Goal: Navigation & Orientation: Find specific page/section

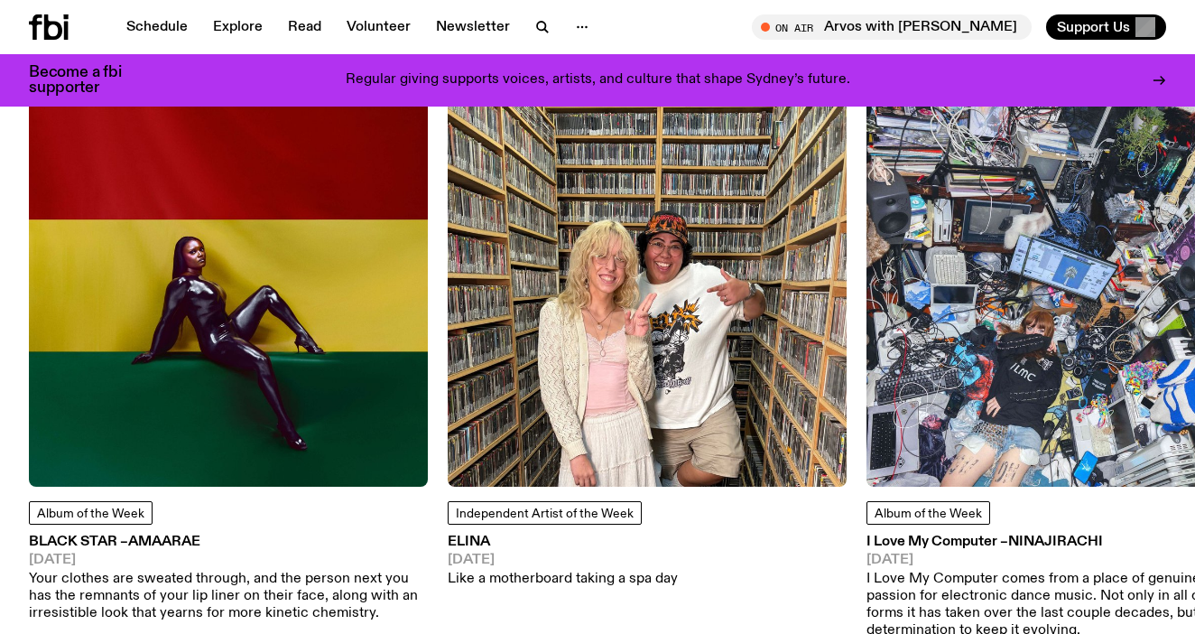
scroll to position [2169, 0]
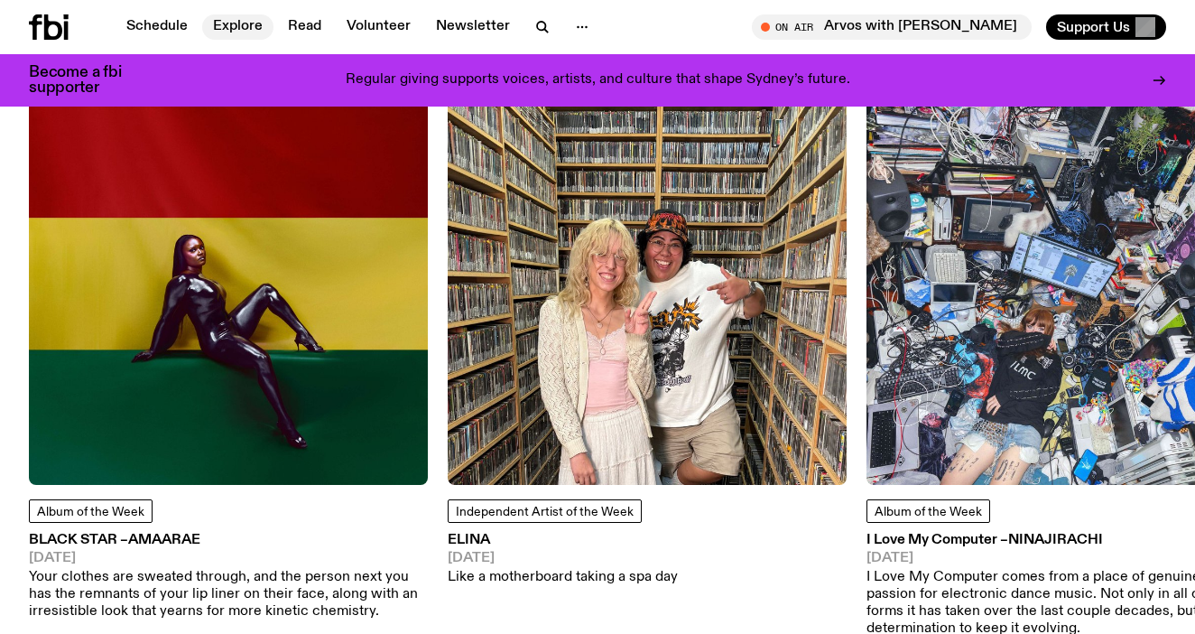
click at [230, 22] on link "Explore" at bounding box center [237, 26] width 71 height 25
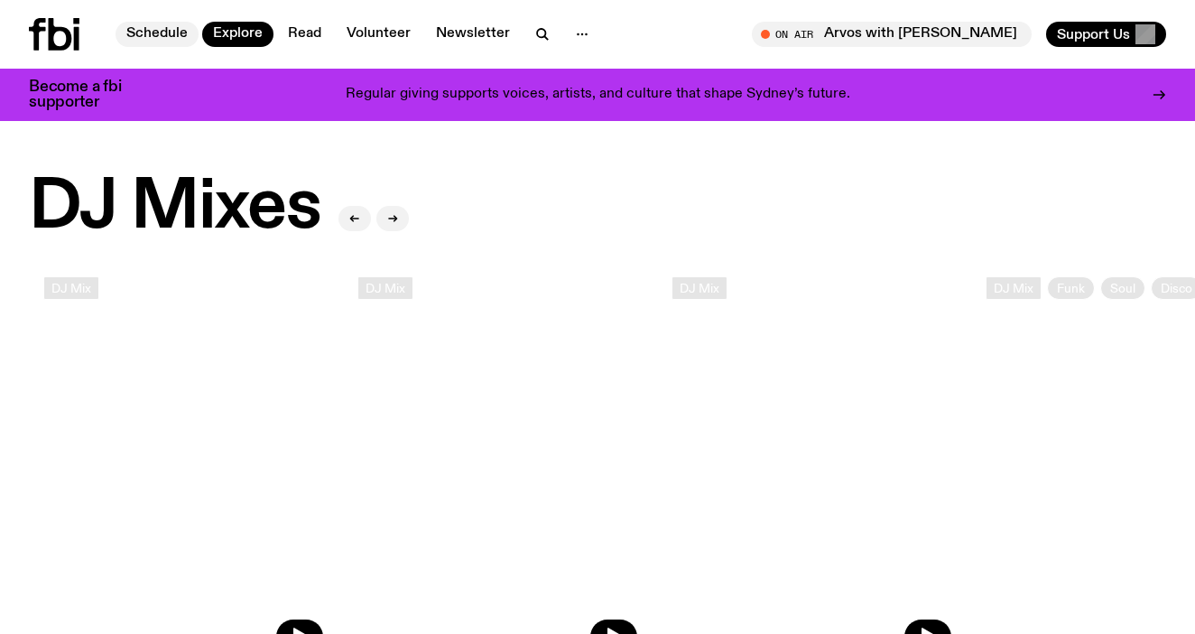
click at [181, 43] on link "Schedule" at bounding box center [157, 34] width 83 height 25
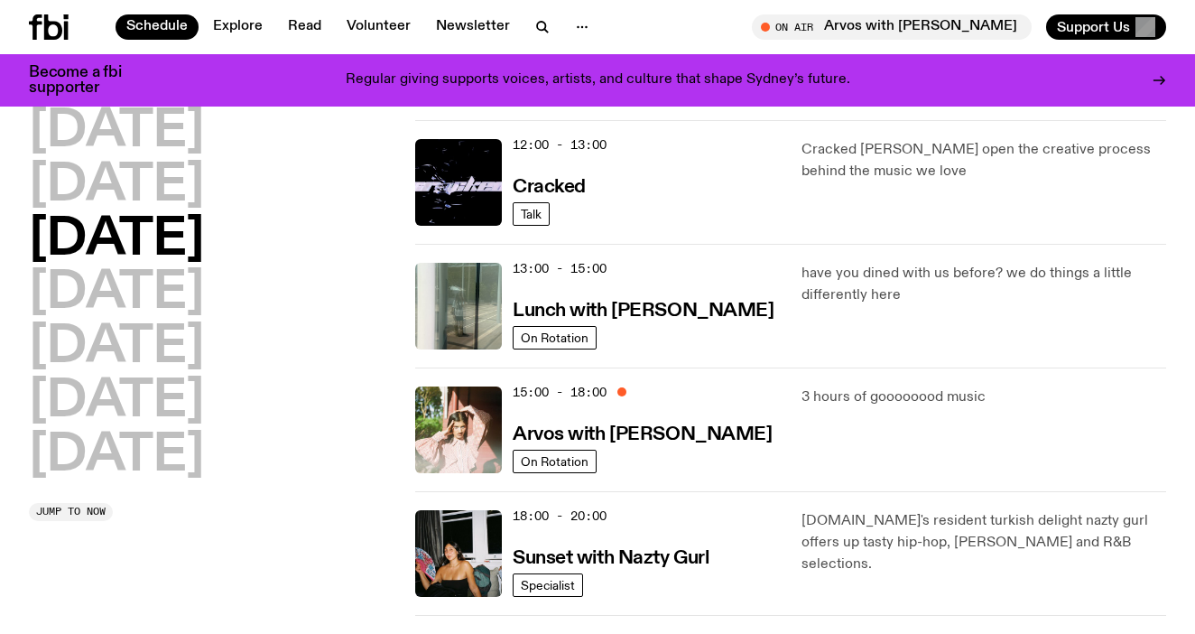
scroll to position [364, 0]
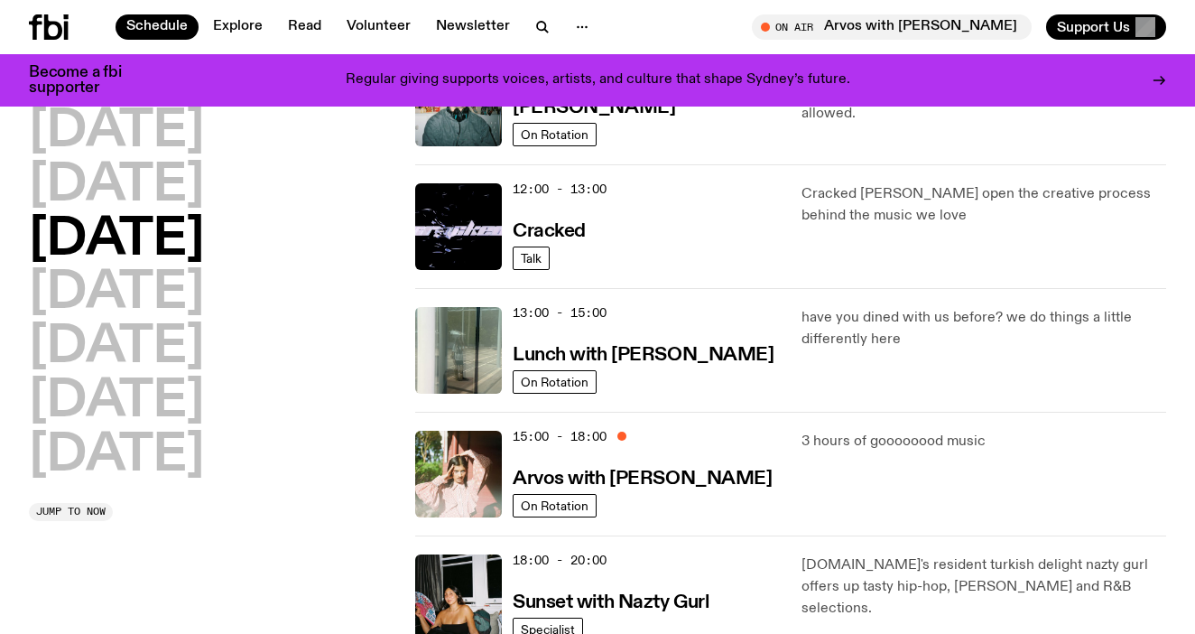
click at [729, 436] on div "15:00 - 18:00 Arvos with [PERSON_NAME]" at bounding box center [646, 473] width 267 height 87
click at [565, 512] on span "On Rotation" at bounding box center [555, 505] width 68 height 14
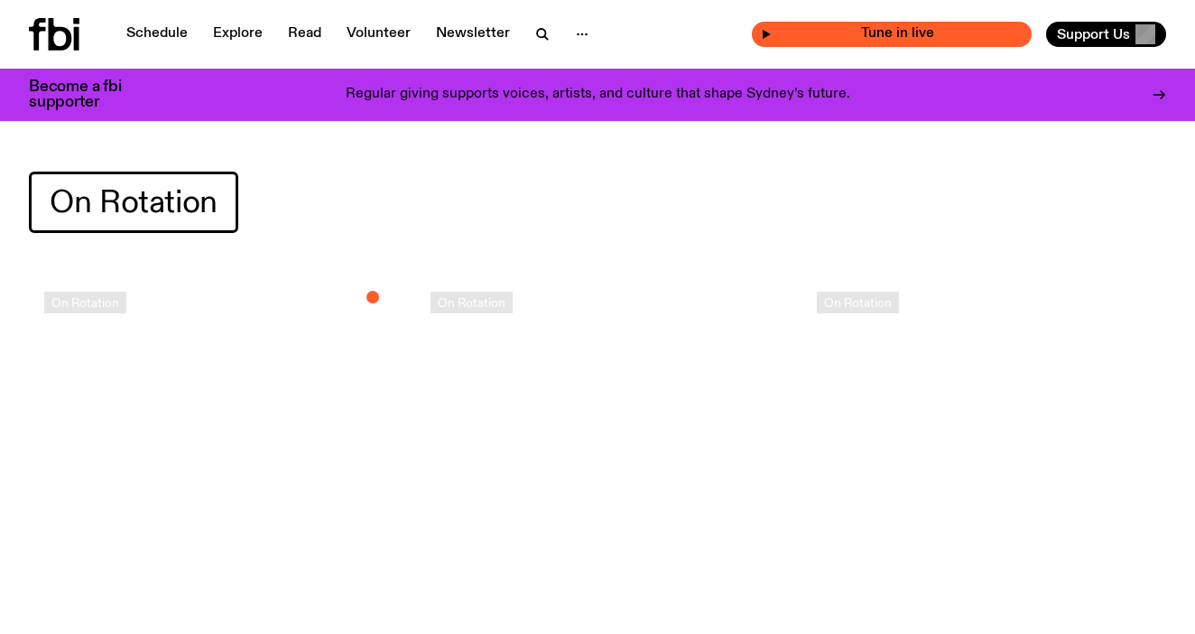
click at [847, 35] on span "Tune in live" at bounding box center [897, 34] width 251 height 14
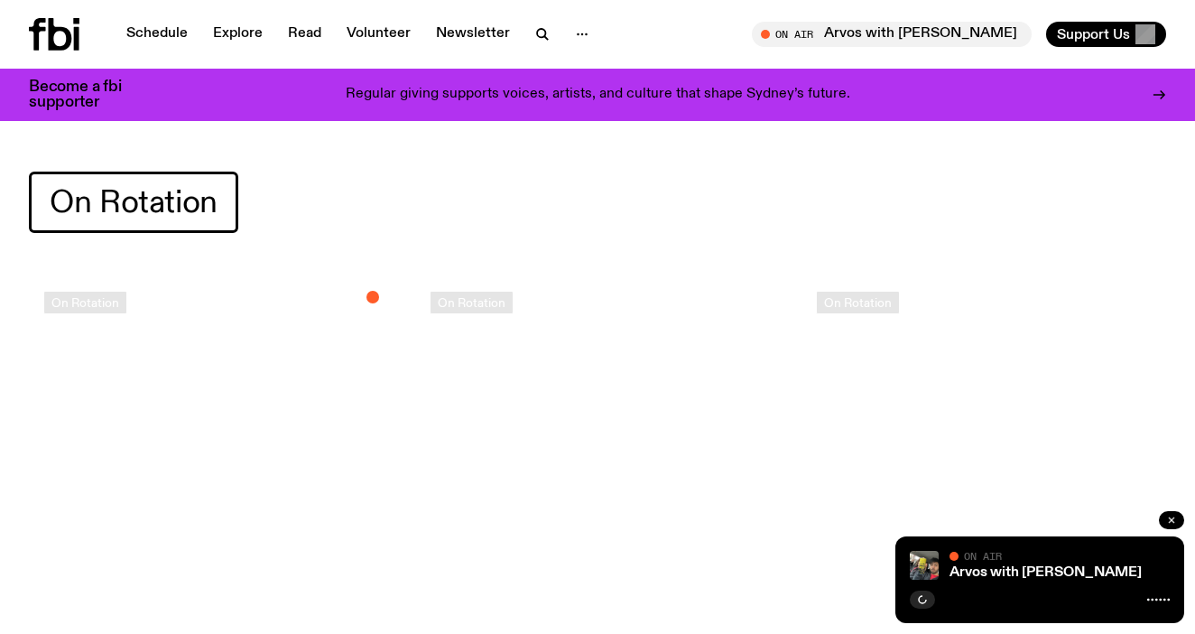
click at [1166, 513] on button "button" at bounding box center [1171, 520] width 25 height 18
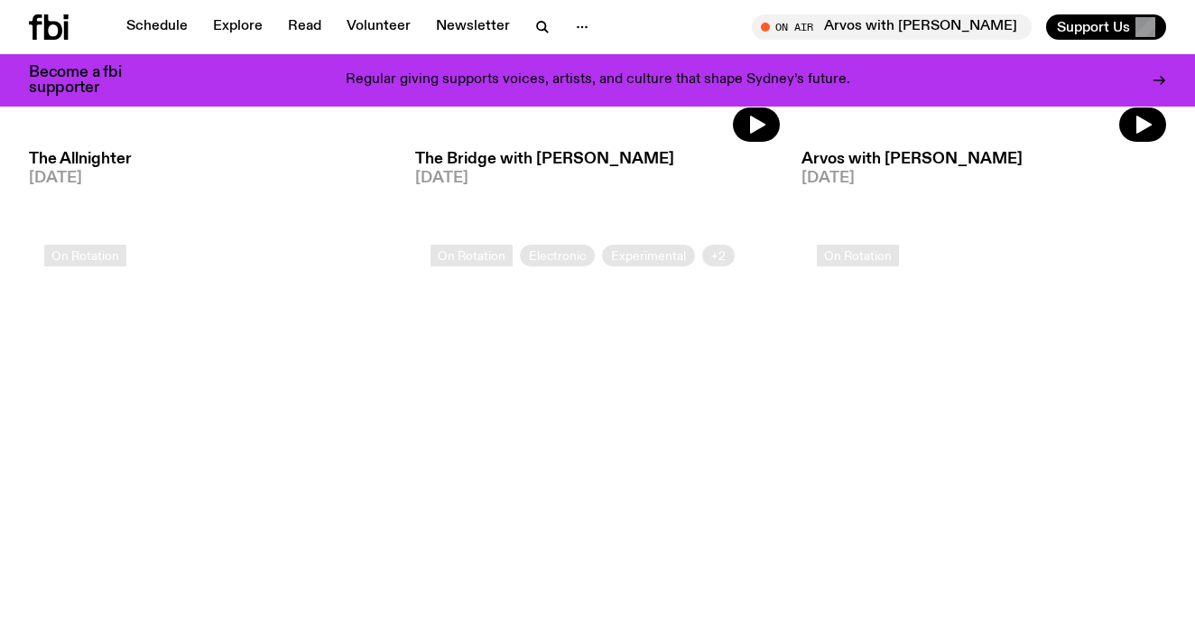
scroll to position [2896, 0]
